Goal: Task Accomplishment & Management: Manage account settings

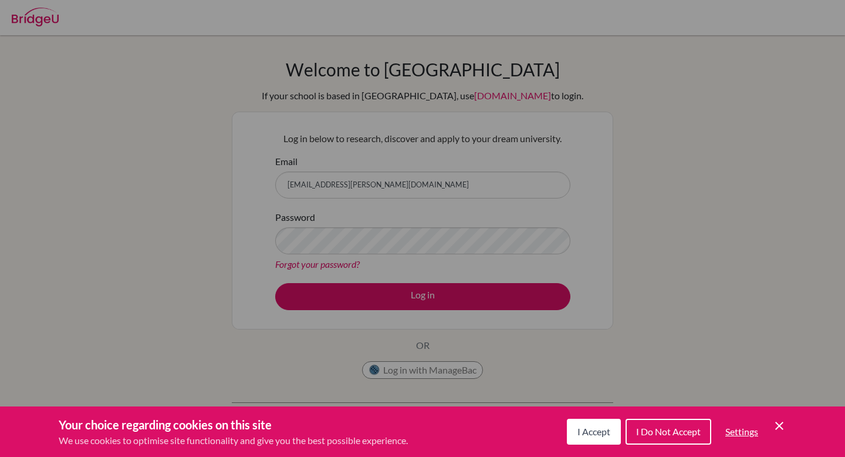
click at [789, 432] on div "Your choice regarding cookies on this site We use cookies to optimise site func…" at bounding box center [422, 431] width 845 height 50
click at [779, 425] on icon "Save and close" at bounding box center [779, 425] width 8 height 8
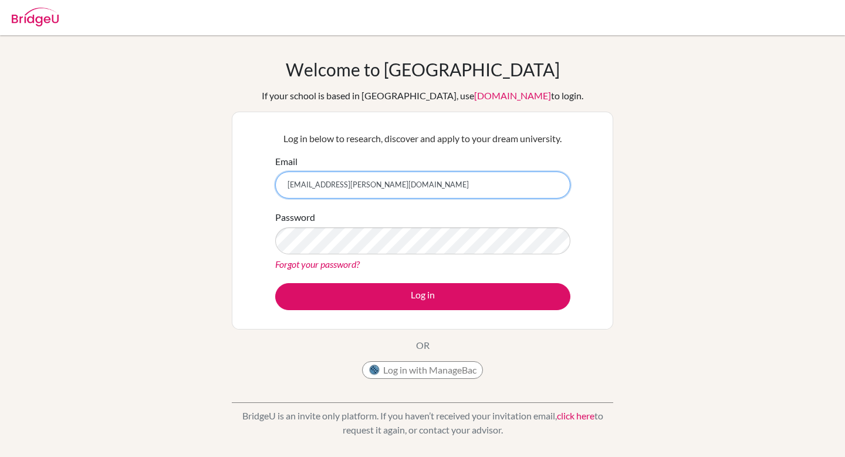
click at [489, 195] on input "[EMAIL_ADDRESS][PERSON_NAME][DOMAIN_NAME]" at bounding box center [422, 184] width 295 height 27
type input "[EMAIL_ADDRESS]"
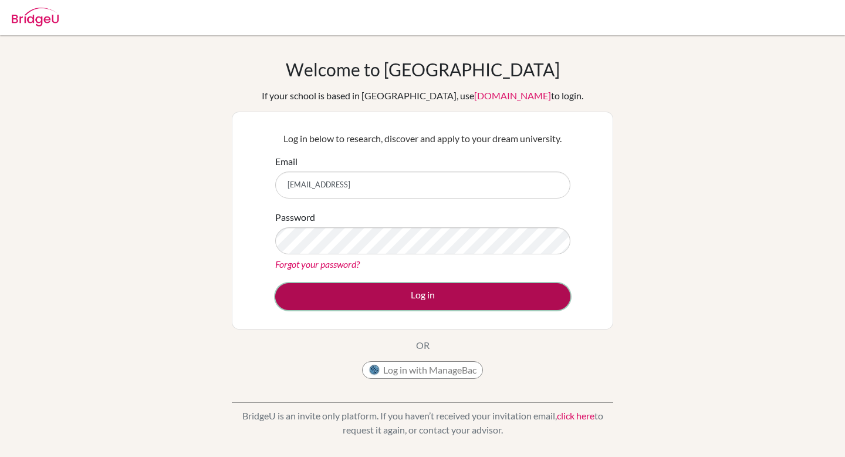
click at [298, 290] on button "Log in" at bounding box center [422, 296] width 295 height 27
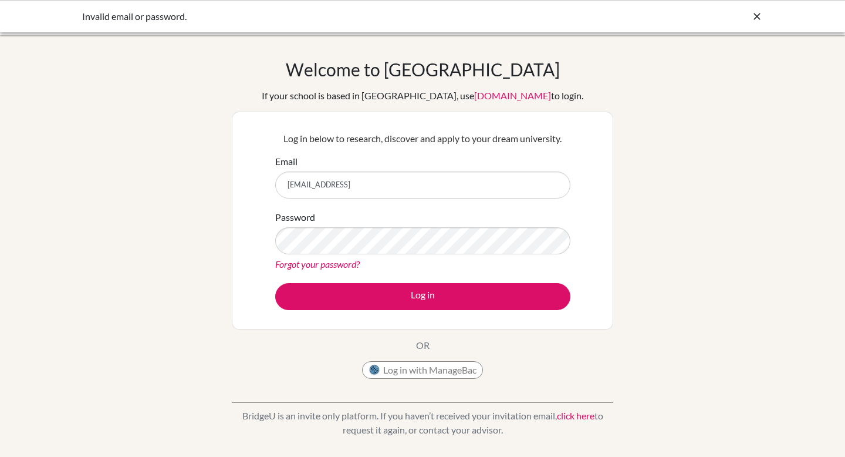
click at [313, 263] on link "Forgot your password?" at bounding box center [317, 263] width 85 height 11
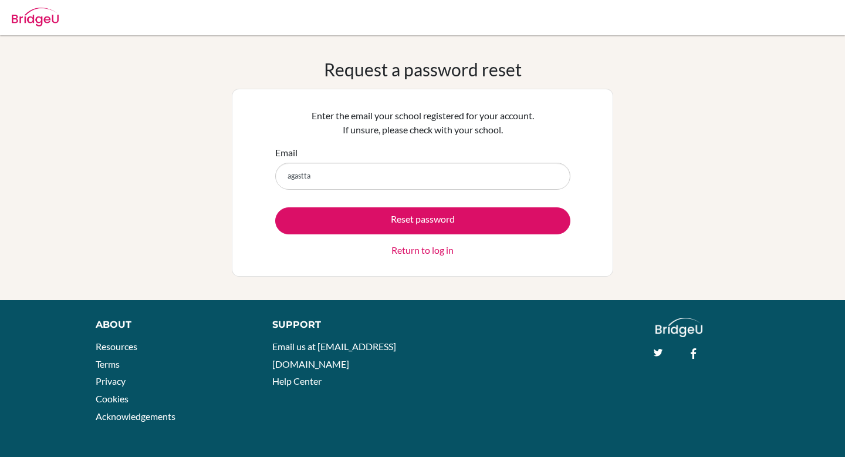
type input "agastt"
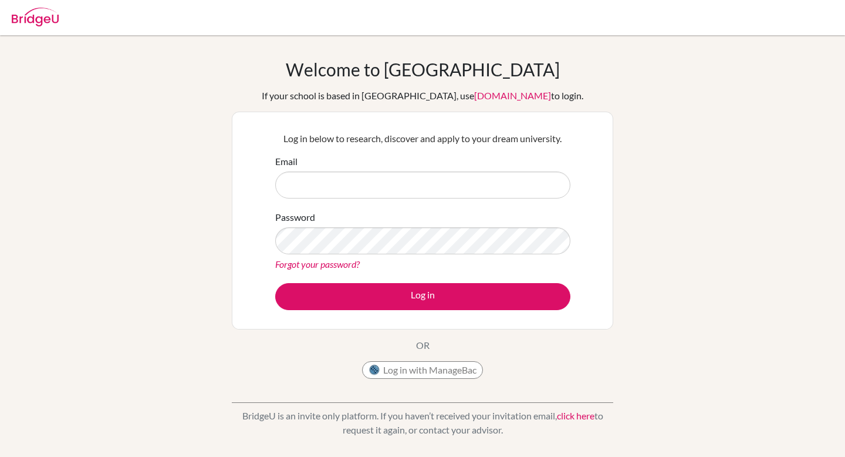
type input "[EMAIL_ADDRESS][PERSON_NAME][DOMAIN_NAME]"
drag, startPoint x: 461, startPoint y: 188, endPoint x: 274, endPoint y: 180, distance: 187.4
click at [268, 184] on div "Log in below to research, discover and apply to your dream university. Email [E…" at bounding box center [423, 220] width 310 height 193
type input "A"
type input "[EMAIL_ADDRESS]"
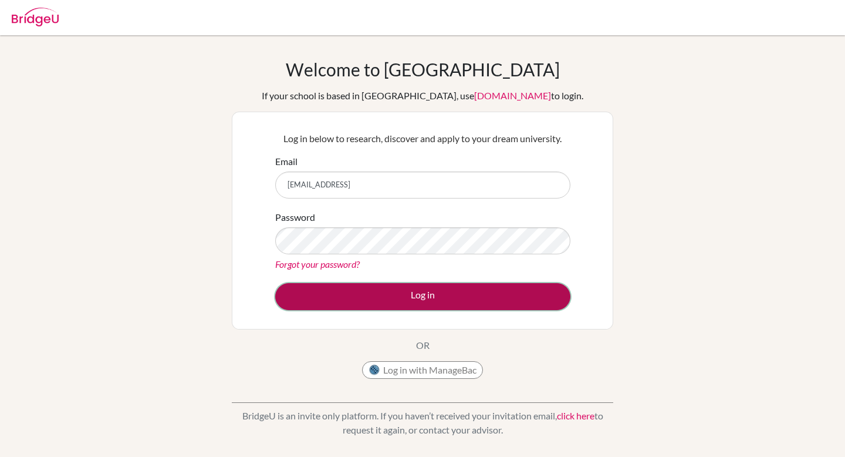
click at [371, 292] on button "Log in" at bounding box center [422, 296] width 295 height 27
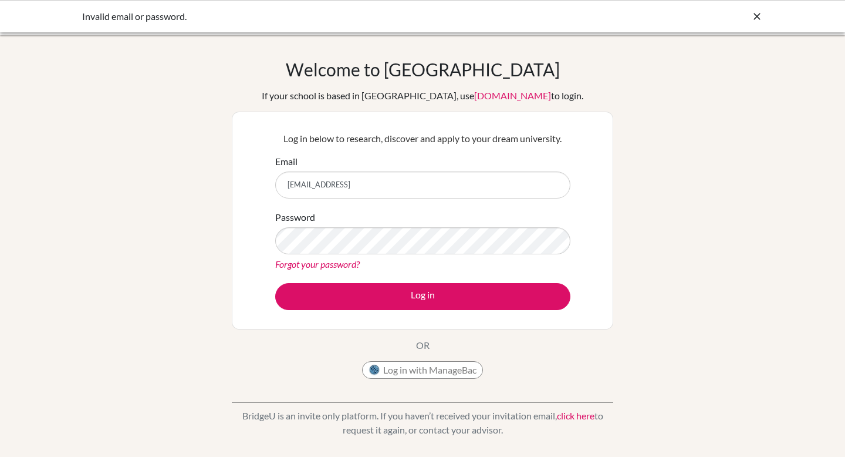
click at [325, 266] on link "Forgot your password?" at bounding box center [317, 263] width 85 height 11
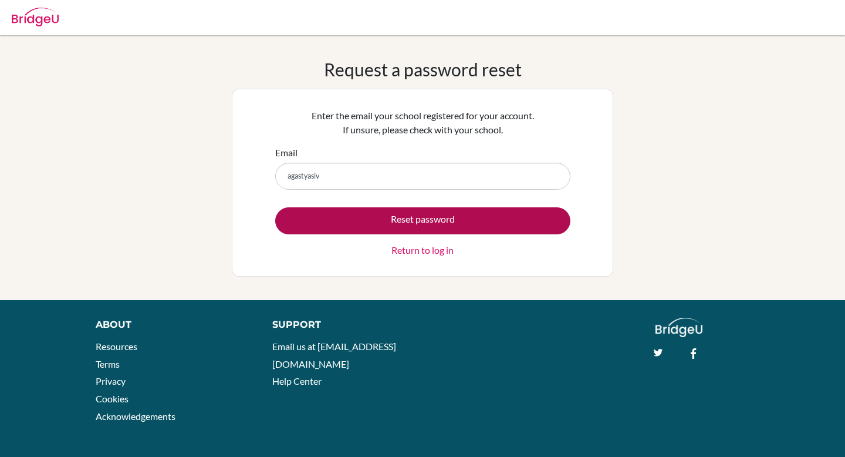
type input "[EMAIL_ADDRESS]"
click at [385, 219] on button "Reset password" at bounding box center [422, 220] width 295 height 27
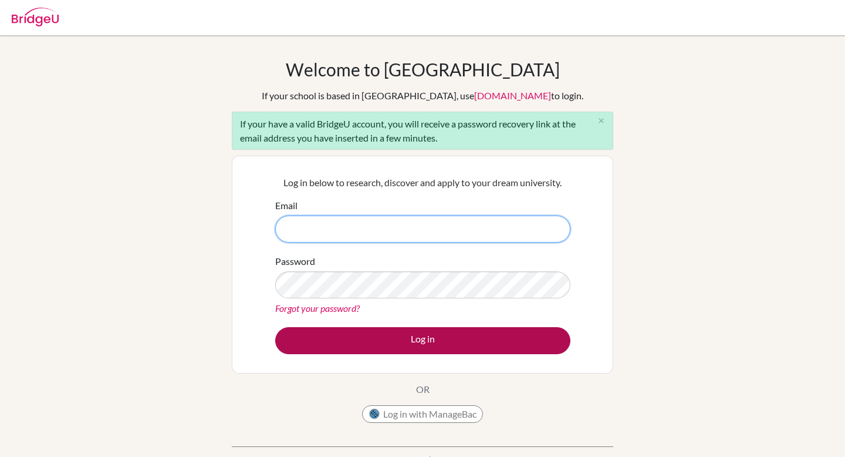
type input "[EMAIL_ADDRESS][PERSON_NAME][DOMAIN_NAME]"
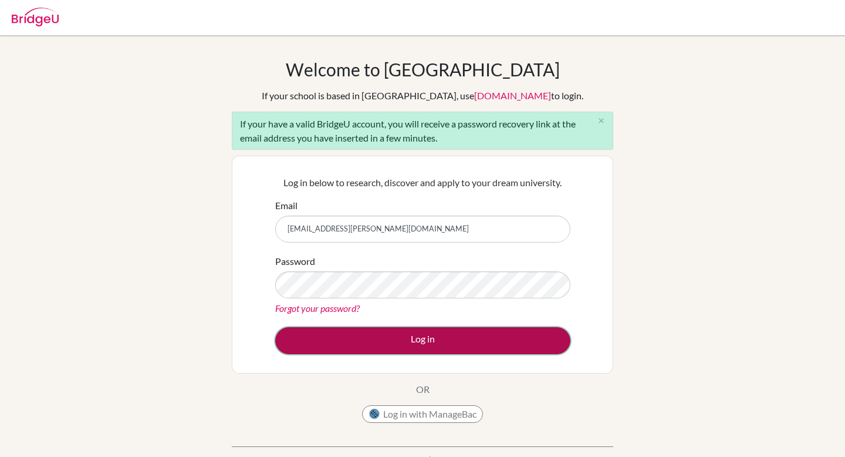
click at [434, 339] on button "Log in" at bounding box center [422, 340] width 295 height 27
